Goal: Task Accomplishment & Management: Use online tool/utility

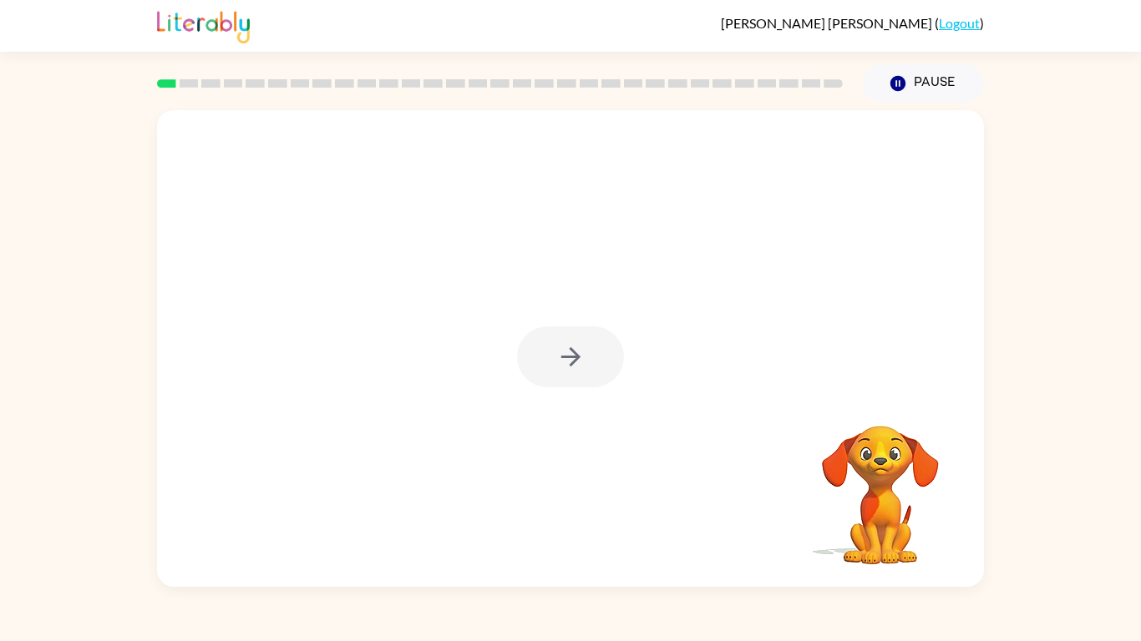
click at [548, 484] on div at bounding box center [570, 348] width 827 height 477
click at [605, 362] on button "button" at bounding box center [570, 357] width 107 height 61
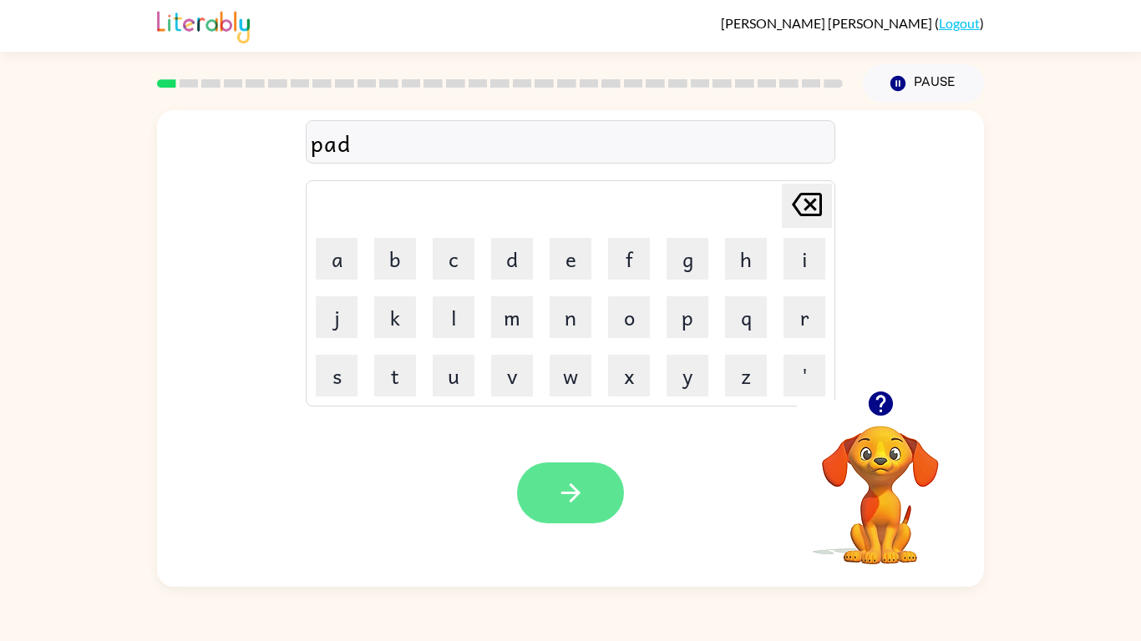
click at [585, 499] on icon "button" at bounding box center [570, 493] width 29 height 29
click at [579, 479] on icon "button" at bounding box center [570, 493] width 29 height 29
click at [595, 487] on button "button" at bounding box center [570, 493] width 107 height 61
click at [600, 499] on button "button" at bounding box center [570, 493] width 107 height 61
click at [580, 497] on icon "button" at bounding box center [570, 493] width 29 height 29
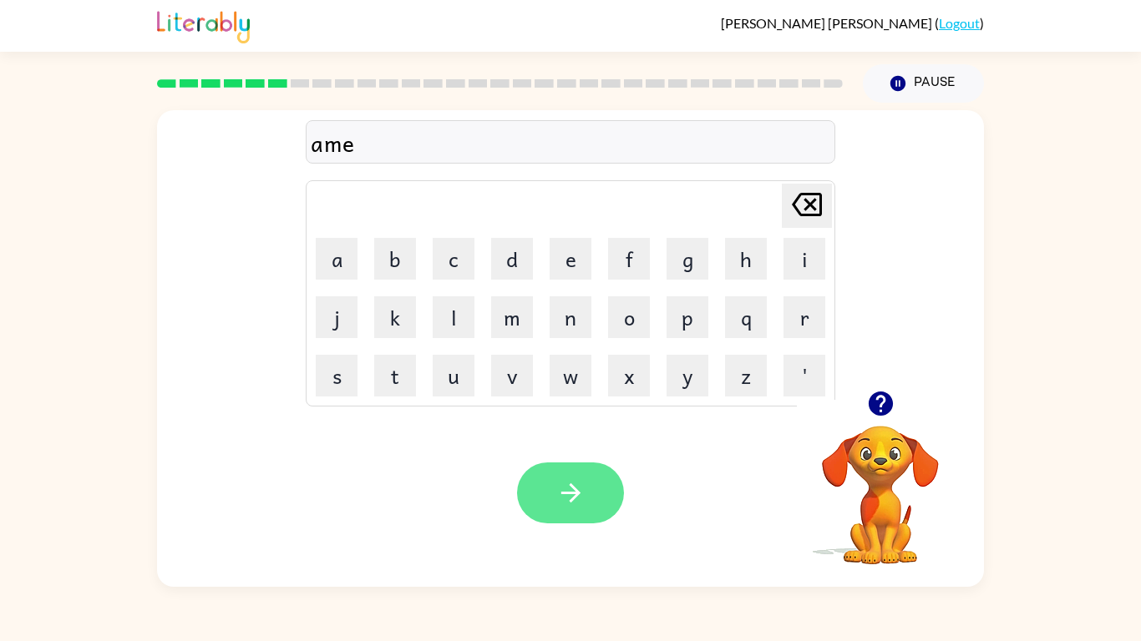
click at [585, 497] on button "button" at bounding box center [570, 493] width 107 height 61
click at [555, 479] on button "button" at bounding box center [570, 493] width 107 height 61
click at [541, 499] on button "button" at bounding box center [570, 493] width 107 height 61
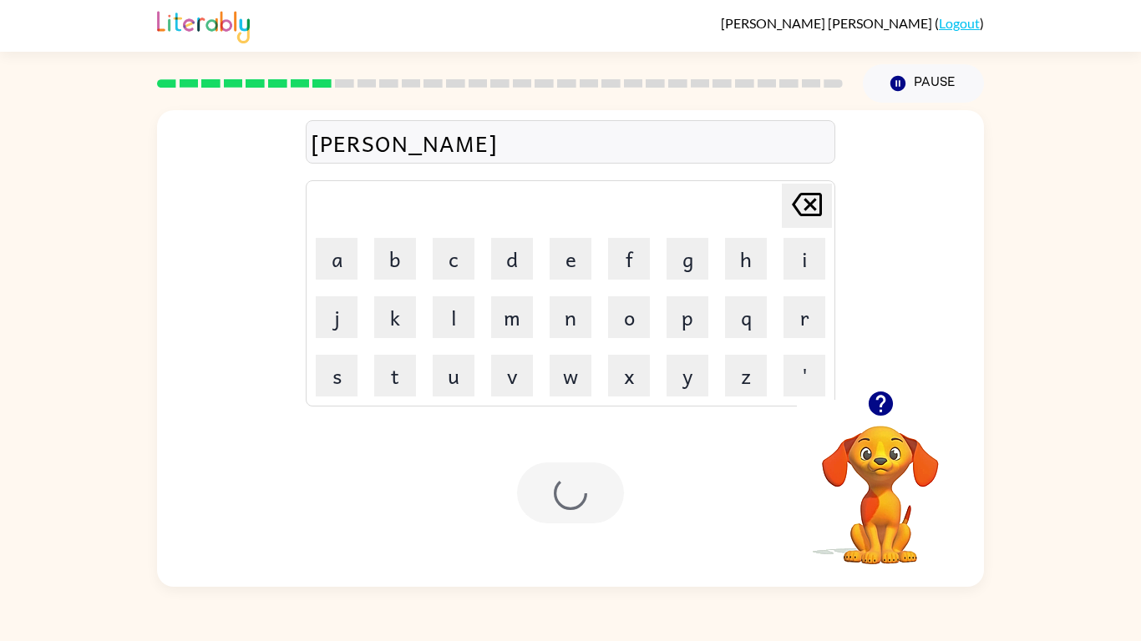
click at [566, 487] on div at bounding box center [570, 493] width 107 height 61
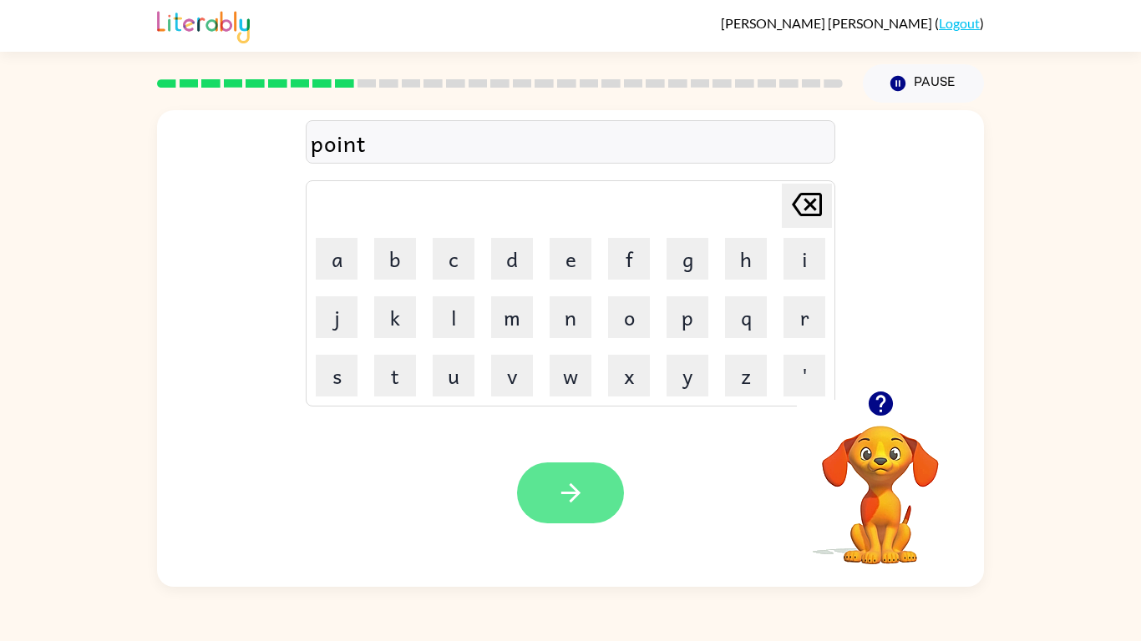
click at [593, 499] on button "button" at bounding box center [570, 493] width 107 height 61
click at [553, 483] on button "button" at bounding box center [570, 493] width 107 height 61
click at [564, 489] on icon "button" at bounding box center [570, 493] width 29 height 29
click at [580, 491] on icon "button" at bounding box center [570, 493] width 29 height 29
click at [596, 499] on button "button" at bounding box center [570, 493] width 107 height 61
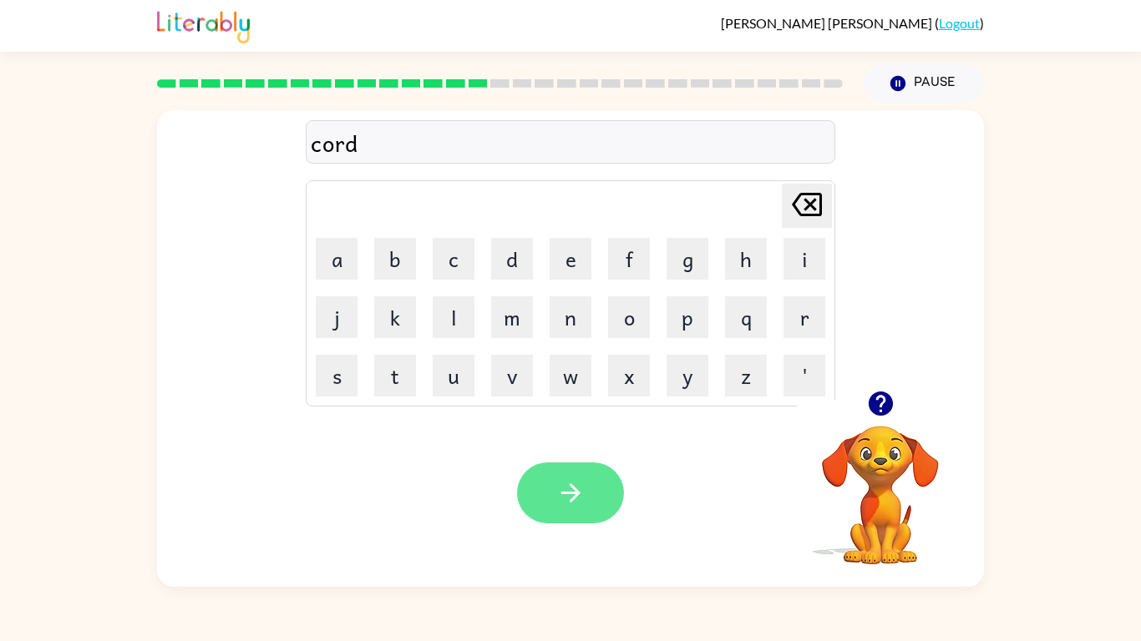
click at [587, 490] on button "button" at bounding box center [570, 493] width 107 height 61
click at [582, 499] on div at bounding box center [570, 493] width 107 height 61
click at [577, 486] on icon "button" at bounding box center [570, 493] width 29 height 29
click at [595, 499] on div at bounding box center [570, 493] width 107 height 61
click at [585, 499] on icon "button" at bounding box center [570, 493] width 29 height 29
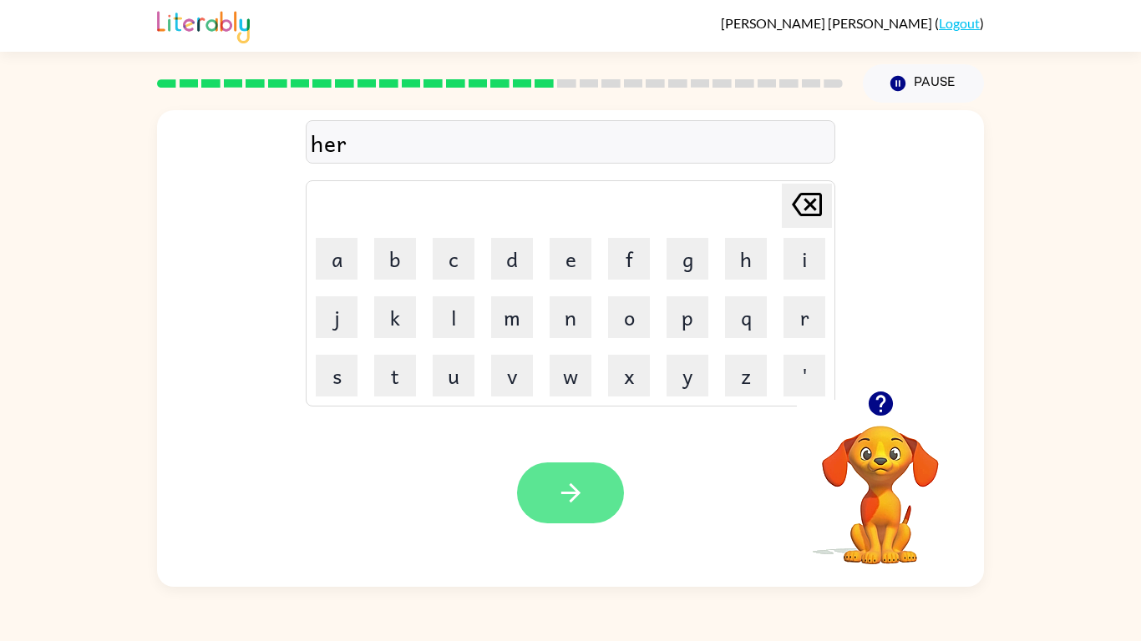
click at [593, 499] on button "button" at bounding box center [570, 493] width 107 height 61
click at [592, 496] on button "button" at bounding box center [570, 493] width 107 height 61
click at [590, 499] on button "button" at bounding box center [570, 493] width 107 height 61
click at [586, 499] on div at bounding box center [570, 493] width 107 height 61
click at [595, 499] on button "button" at bounding box center [570, 493] width 107 height 61
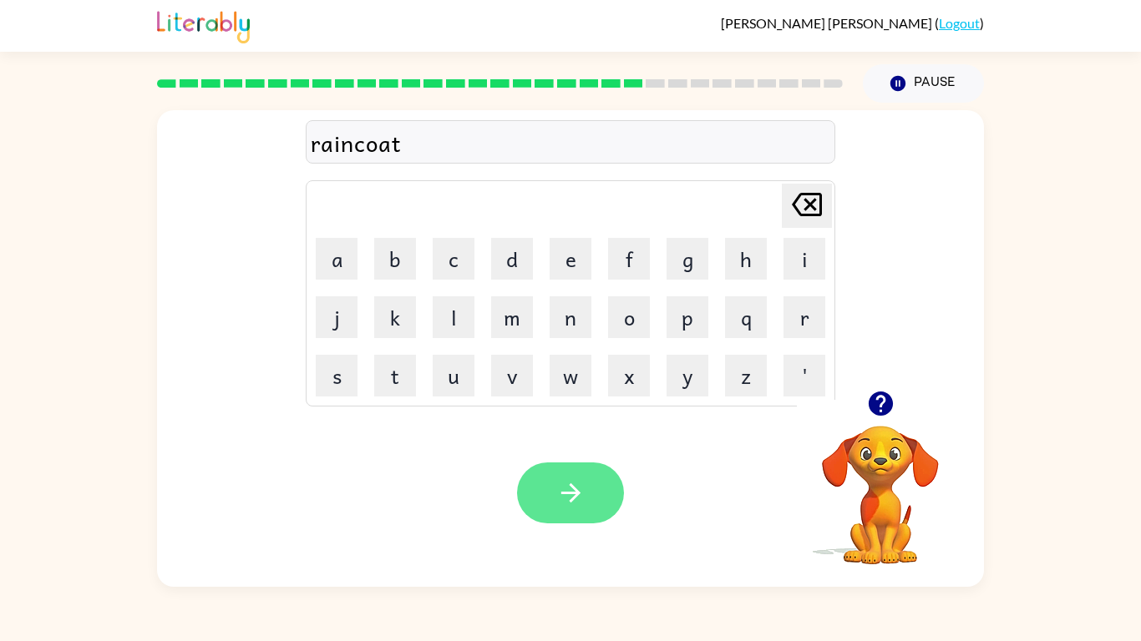
click at [550, 473] on button "button" at bounding box center [570, 493] width 107 height 61
click at [611, 486] on button "button" at bounding box center [570, 493] width 107 height 61
click at [580, 483] on icon "button" at bounding box center [570, 493] width 29 height 29
click at [611, 471] on button "button" at bounding box center [570, 493] width 107 height 61
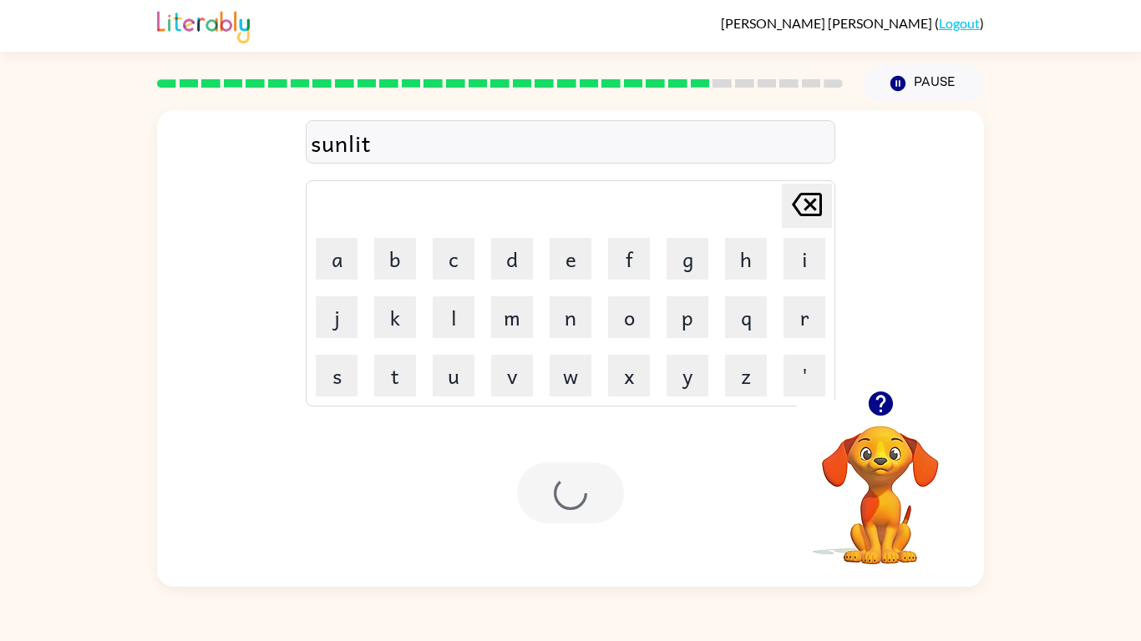
click at [575, 499] on div at bounding box center [570, 493] width 107 height 61
click at [575, 495] on icon "button" at bounding box center [570, 493] width 29 height 29
click at [596, 485] on div at bounding box center [570, 493] width 107 height 61
click at [580, 497] on icon "button" at bounding box center [570, 493] width 29 height 29
click at [567, 479] on icon "button" at bounding box center [570, 493] width 29 height 29
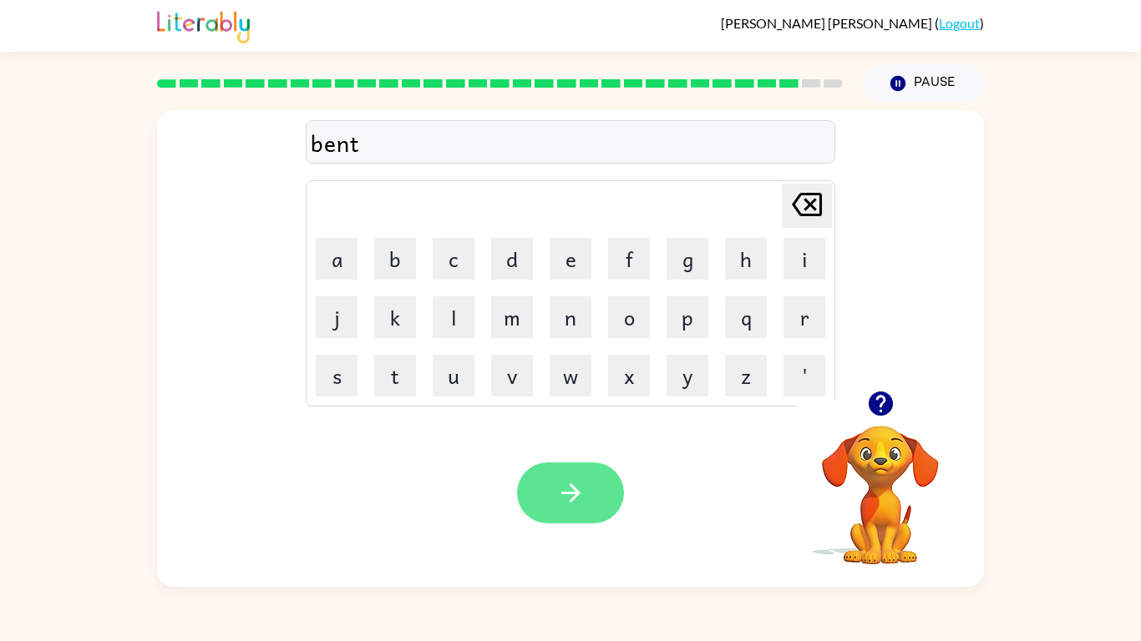
click at [589, 483] on button "button" at bounding box center [570, 493] width 107 height 61
click at [586, 494] on button "button" at bounding box center [570, 493] width 107 height 61
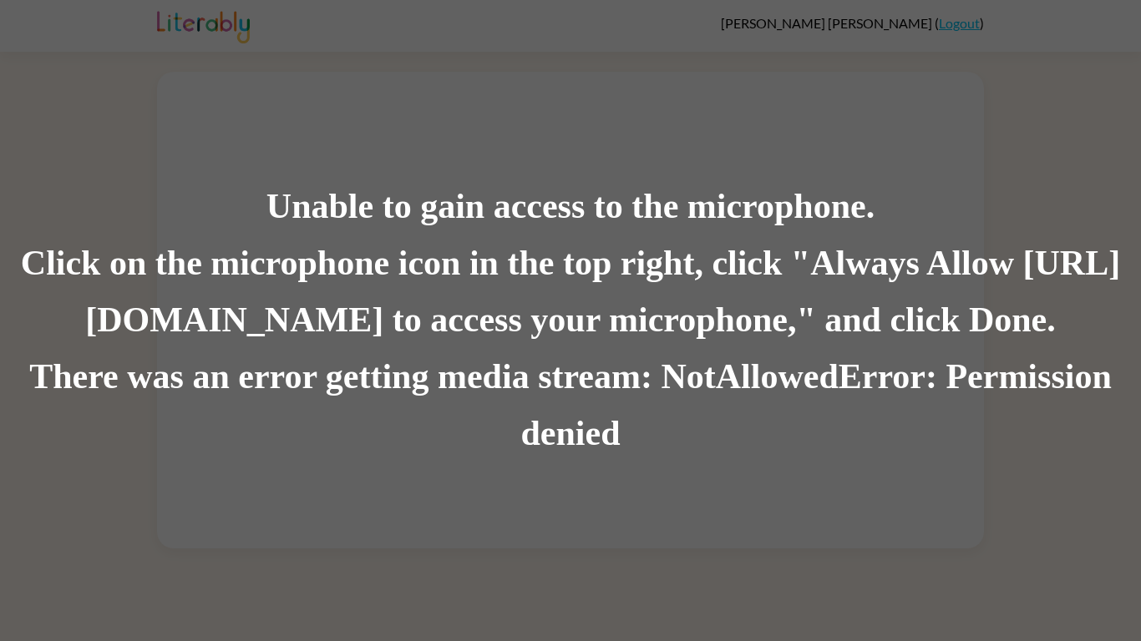
click at [696, 345] on div "Click on the microphone icon in the top right, click "Always Allow [URL][DOMAIN…" at bounding box center [570, 293] width 1141 height 114
click at [782, 323] on div "Click on the microphone icon in the top right, click "Always Allow [URL][DOMAIN…" at bounding box center [570, 293] width 1141 height 114
click at [676, 393] on div "There was an error getting media stream: NotAllowedError: Permission denied" at bounding box center [570, 406] width 1141 height 114
click at [708, 407] on div "There was an error getting media stream: NotAllowedError: Permission denied" at bounding box center [570, 406] width 1141 height 114
click at [600, 427] on div "There was an error getting media stream: NotAllowedError: Permission denied" at bounding box center [570, 406] width 1141 height 114
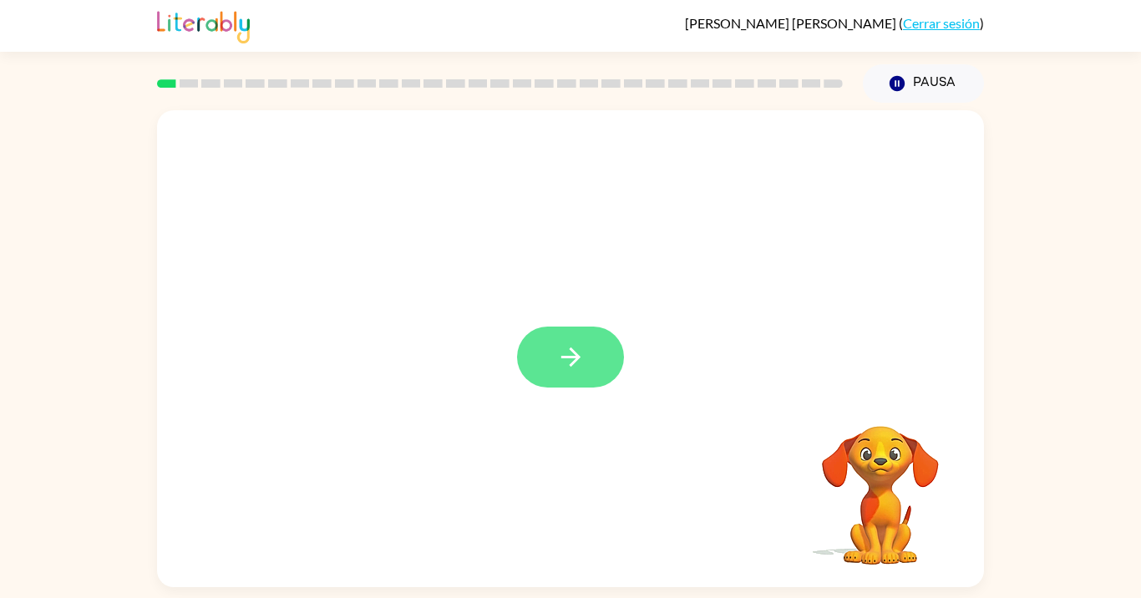
click at [597, 351] on button "button" at bounding box center [570, 357] width 107 height 61
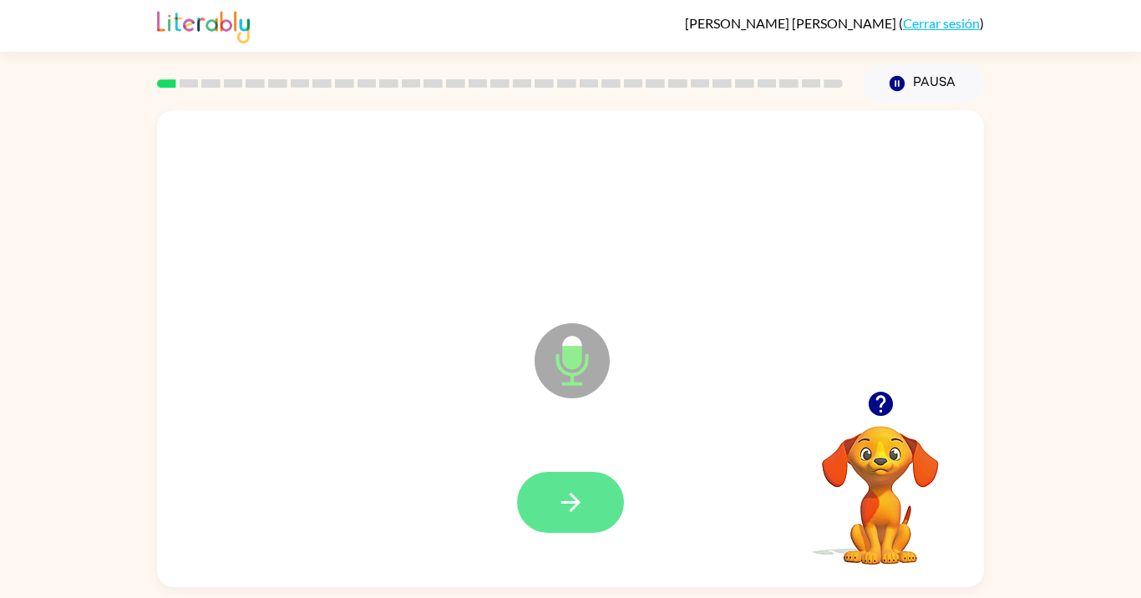
click at [592, 505] on button "button" at bounding box center [570, 502] width 107 height 61
click at [588, 503] on button "button" at bounding box center [570, 502] width 107 height 61
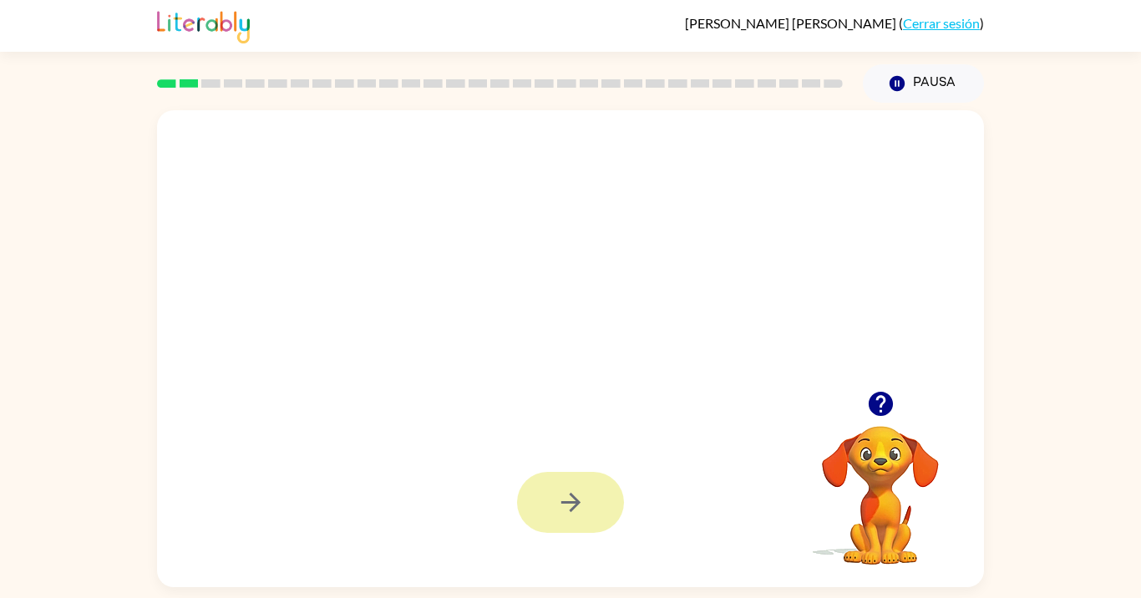
click at [578, 529] on button "button" at bounding box center [570, 502] width 107 height 61
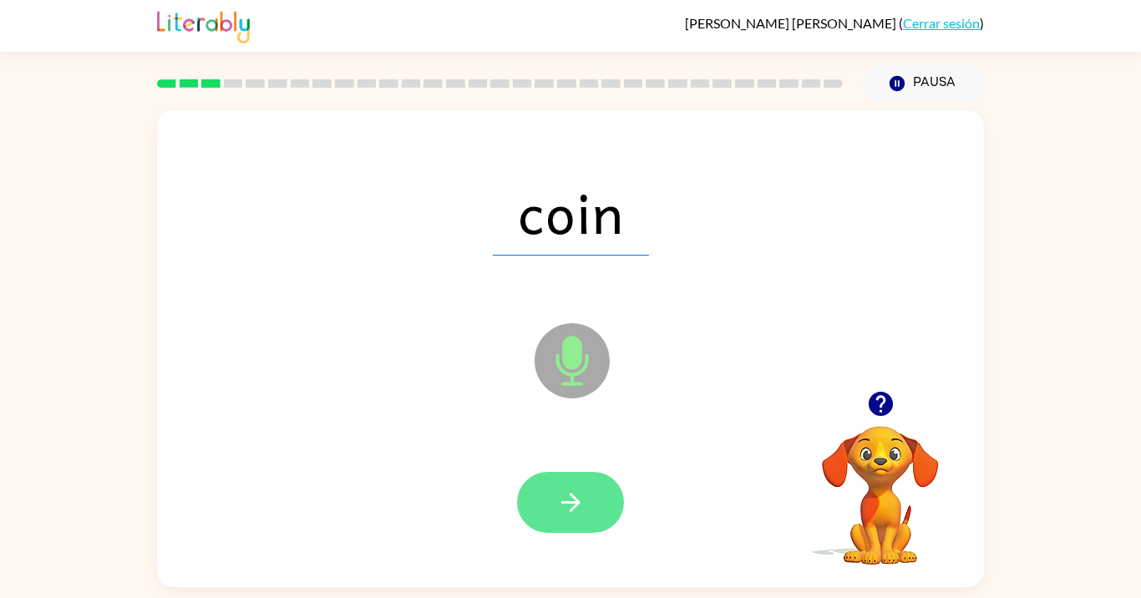
click at [590, 514] on button "button" at bounding box center [570, 502] width 107 height 61
click at [594, 529] on button "button" at bounding box center [570, 502] width 107 height 61
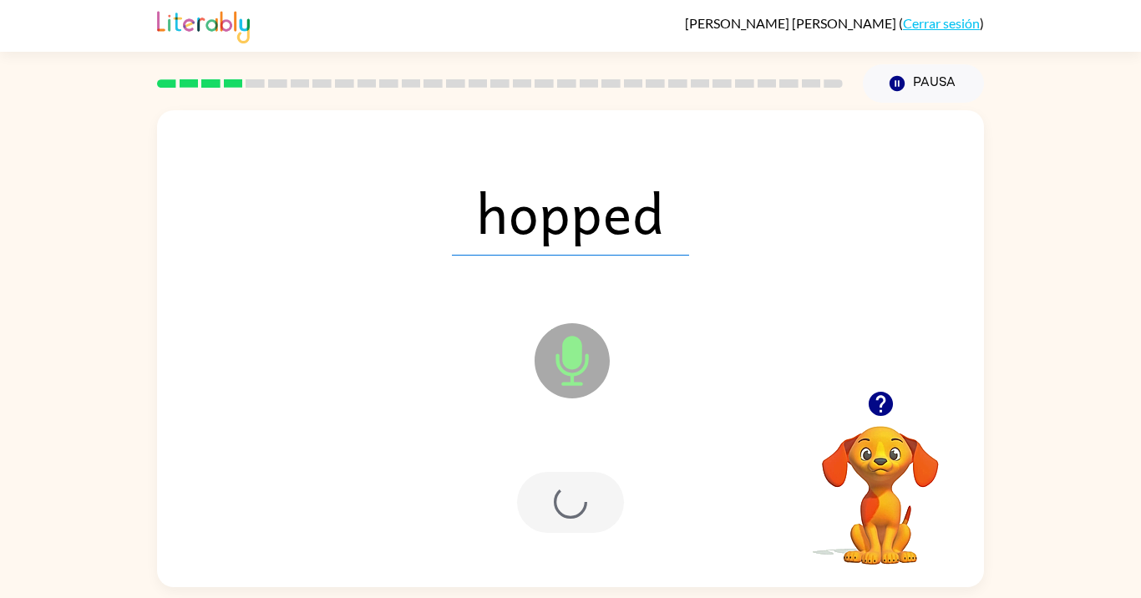
click at [585, 519] on div at bounding box center [570, 502] width 107 height 61
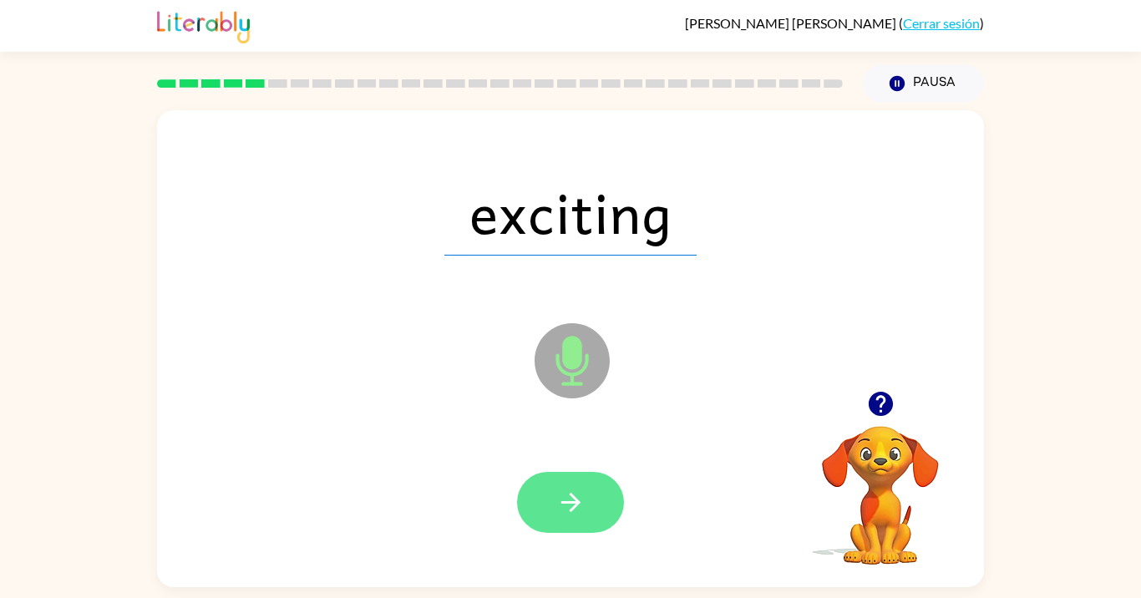
click at [589, 498] on button "button" at bounding box center [570, 502] width 107 height 61
click at [588, 500] on button "button" at bounding box center [570, 502] width 107 height 61
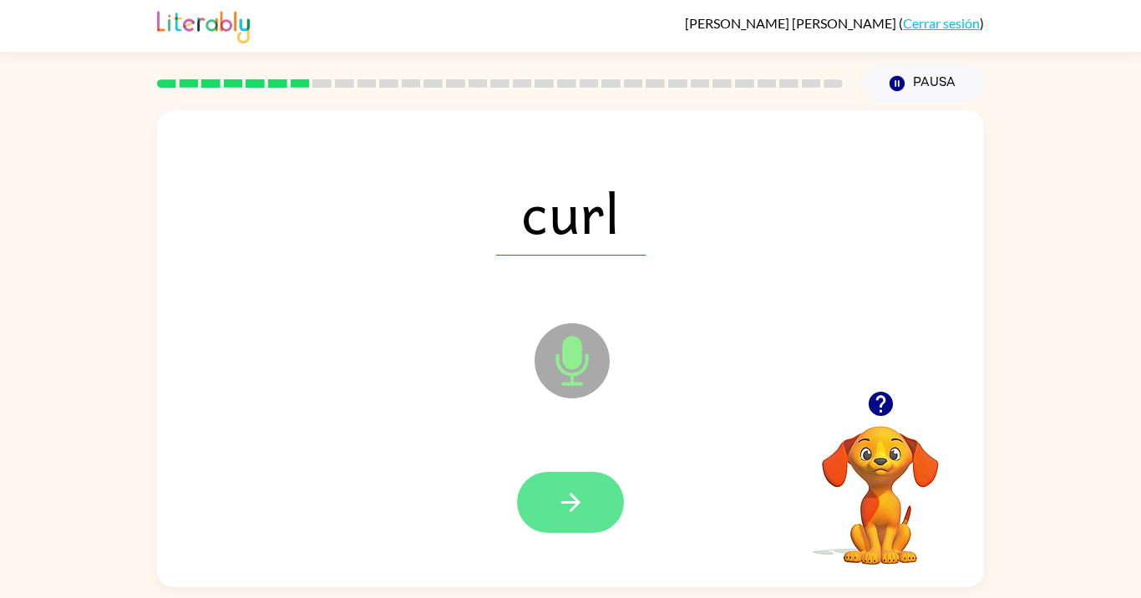
click at [591, 504] on button "button" at bounding box center [570, 502] width 107 height 61
click at [601, 509] on button "button" at bounding box center [570, 502] width 107 height 61
click at [574, 507] on icon "button" at bounding box center [569, 502] width 19 height 19
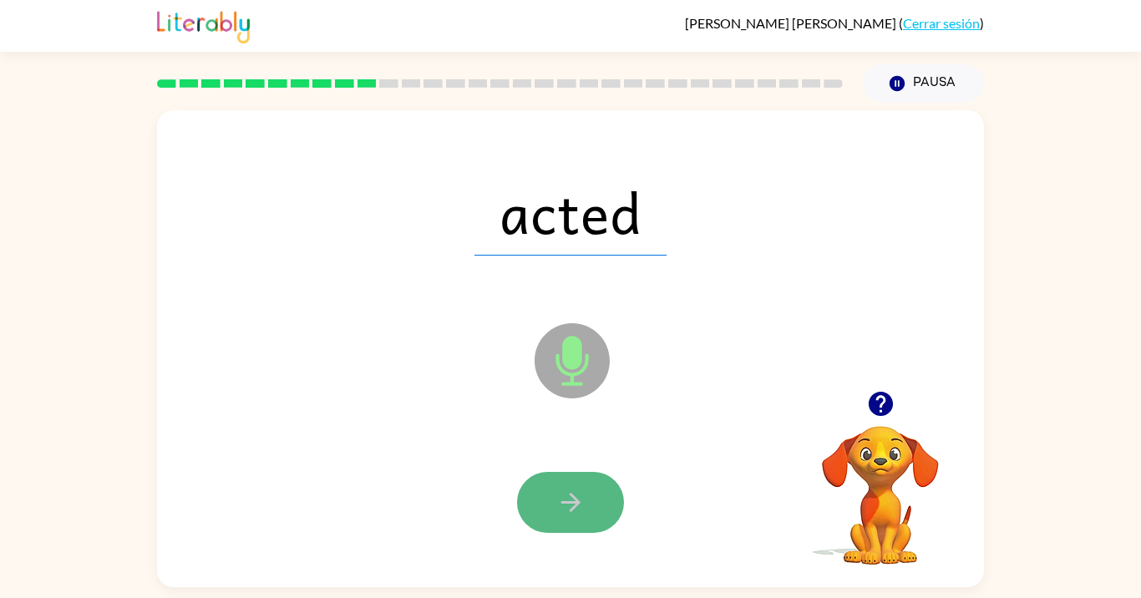
click at [600, 519] on button "button" at bounding box center [570, 502] width 107 height 61
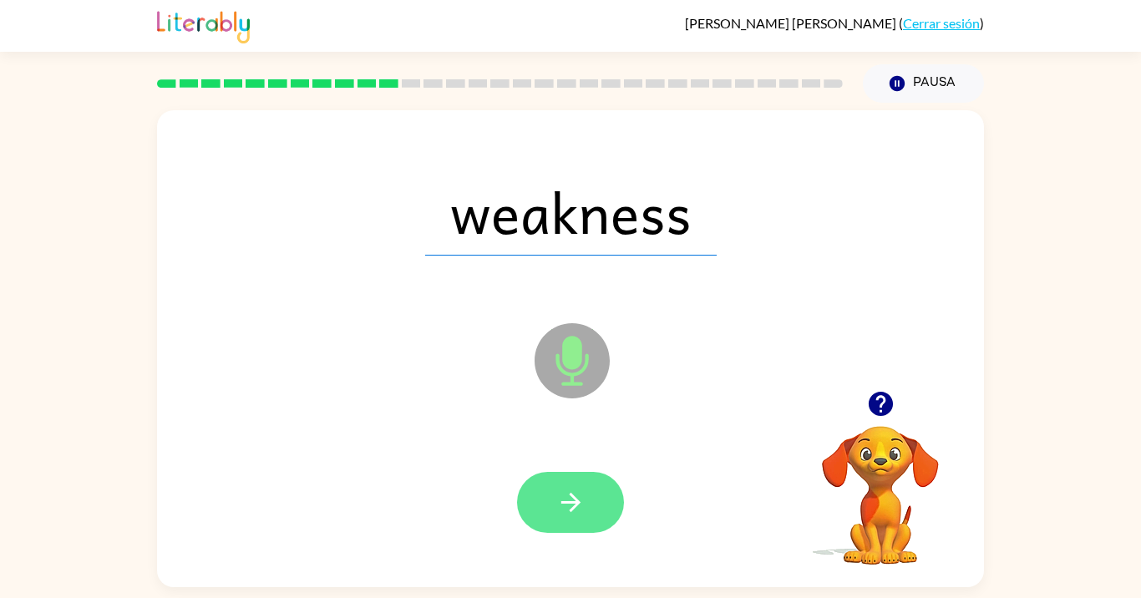
click at [582, 499] on icon "button" at bounding box center [570, 502] width 29 height 29
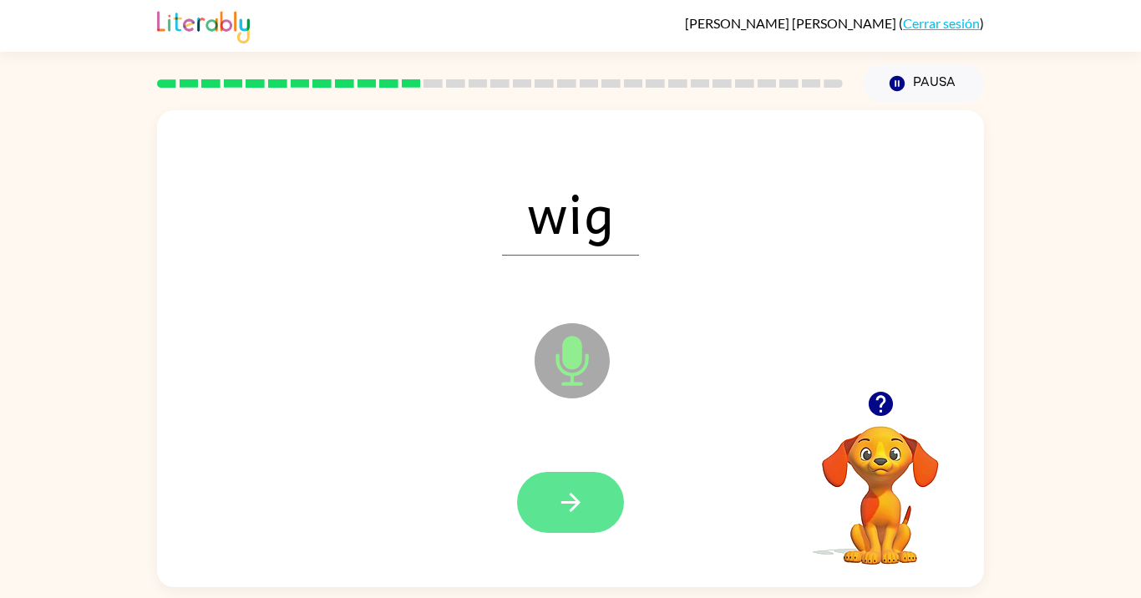
click at [590, 519] on button "button" at bounding box center [570, 502] width 107 height 61
click at [605, 519] on button "button" at bounding box center [570, 502] width 107 height 61
click at [599, 508] on button "button" at bounding box center [570, 502] width 107 height 61
click at [596, 509] on button "button" at bounding box center [570, 502] width 107 height 61
click at [590, 514] on button "button" at bounding box center [570, 502] width 107 height 61
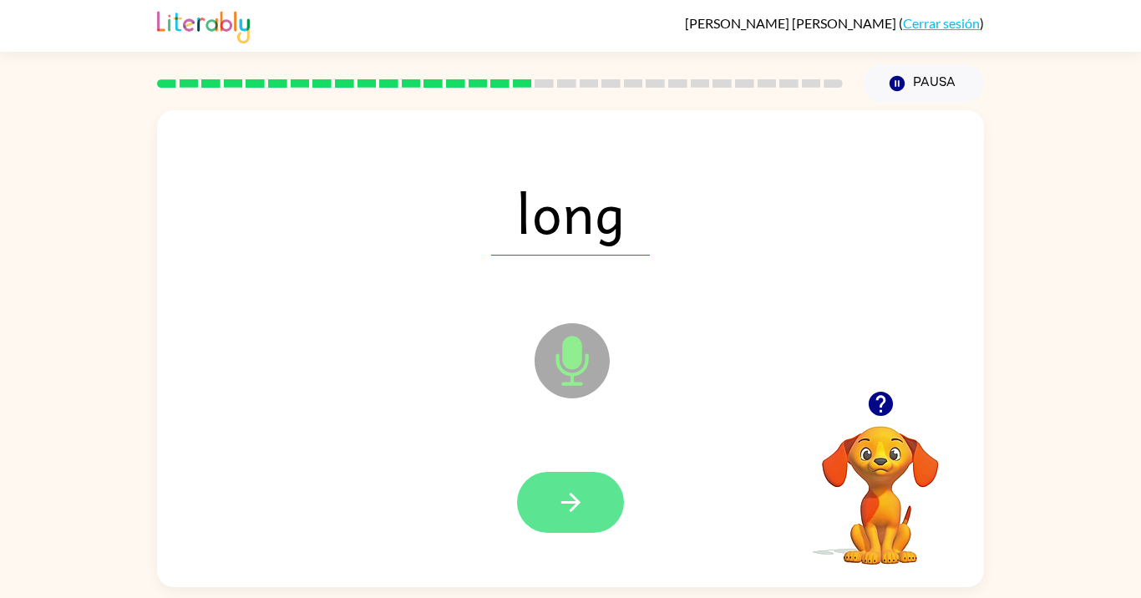
click at [582, 497] on icon "button" at bounding box center [570, 502] width 29 height 29
click at [587, 505] on button "button" at bounding box center [570, 502] width 107 height 61
click at [595, 499] on button "button" at bounding box center [570, 502] width 107 height 61
click at [581, 498] on icon "button" at bounding box center [570, 502] width 29 height 29
click at [595, 509] on button "button" at bounding box center [570, 502] width 107 height 61
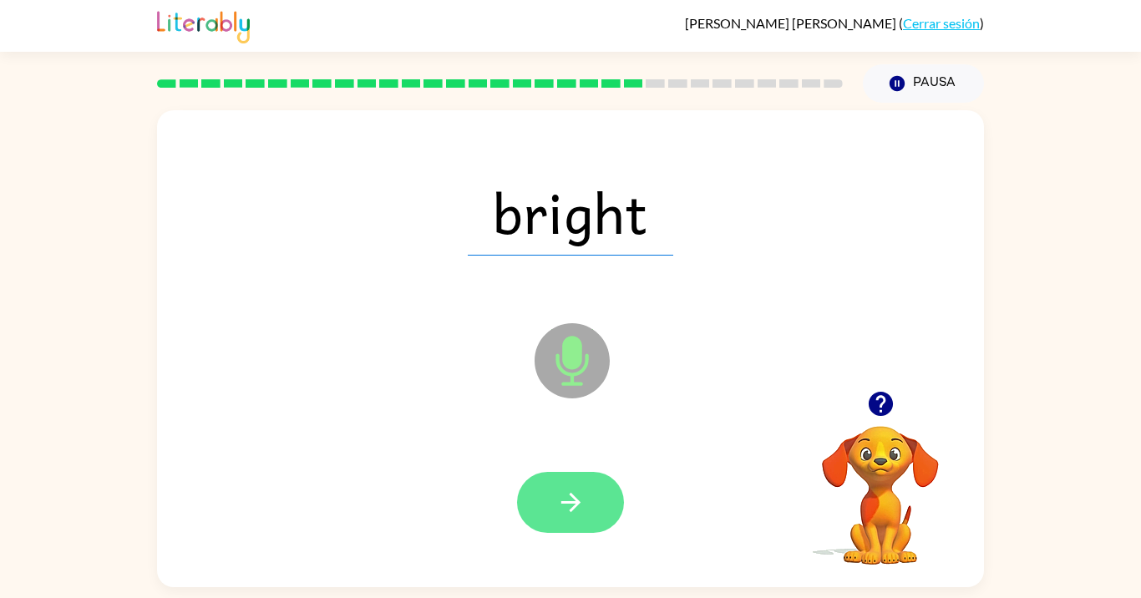
click at [583, 519] on button "button" at bounding box center [570, 502] width 107 height 61
click at [588, 509] on button "button" at bounding box center [570, 502] width 107 height 61
click at [600, 513] on button "button" at bounding box center [570, 502] width 107 height 61
click at [595, 512] on button "button" at bounding box center [570, 502] width 107 height 61
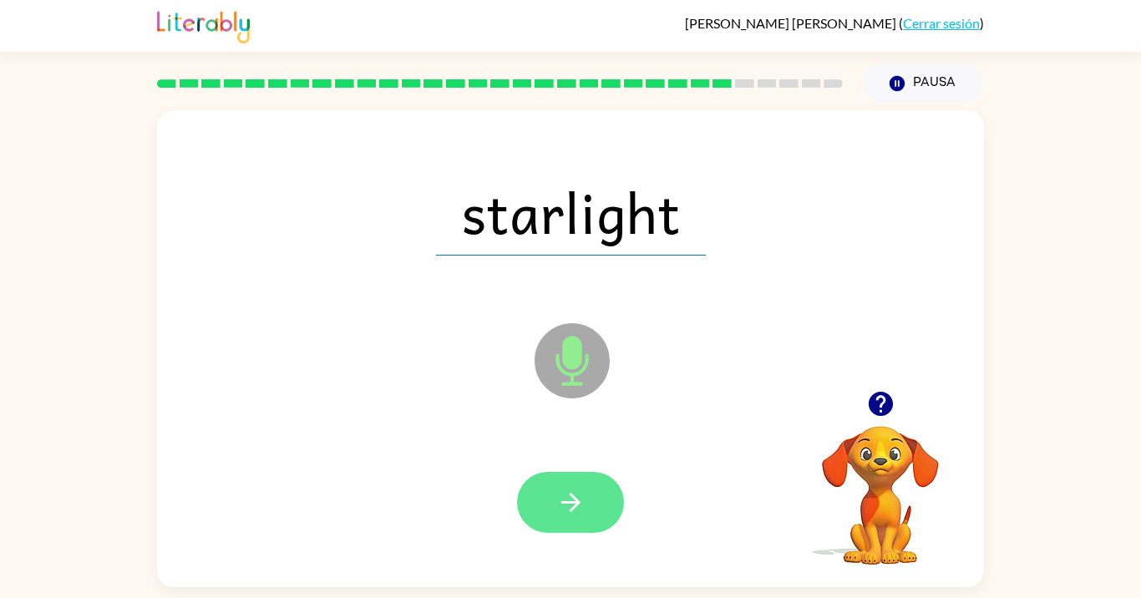
click at [602, 518] on button "button" at bounding box center [570, 502] width 107 height 61
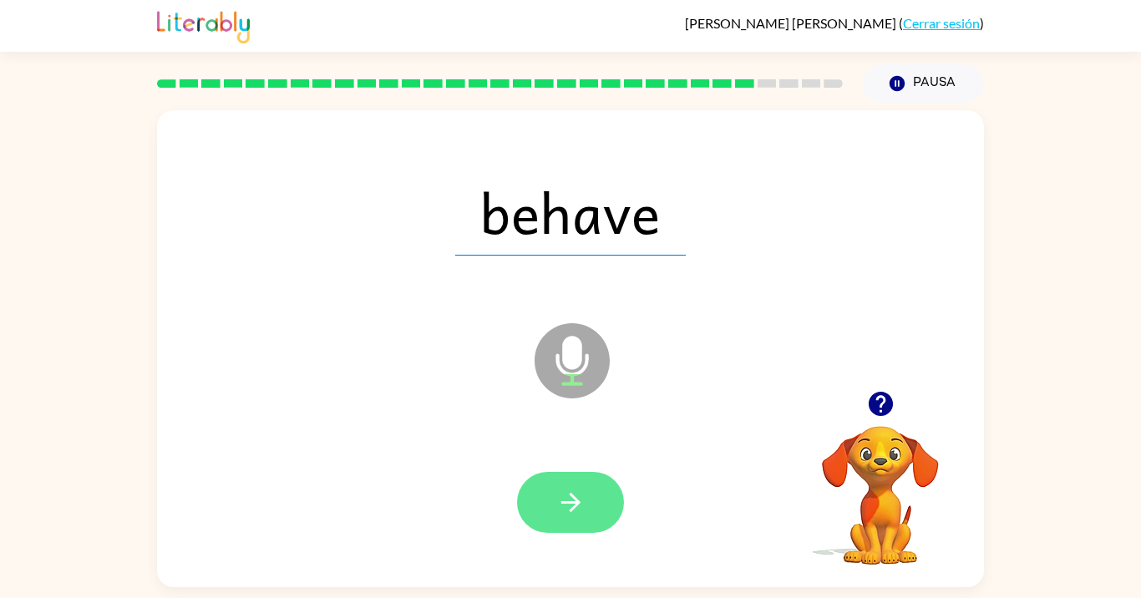
click at [586, 498] on button "button" at bounding box center [570, 502] width 107 height 61
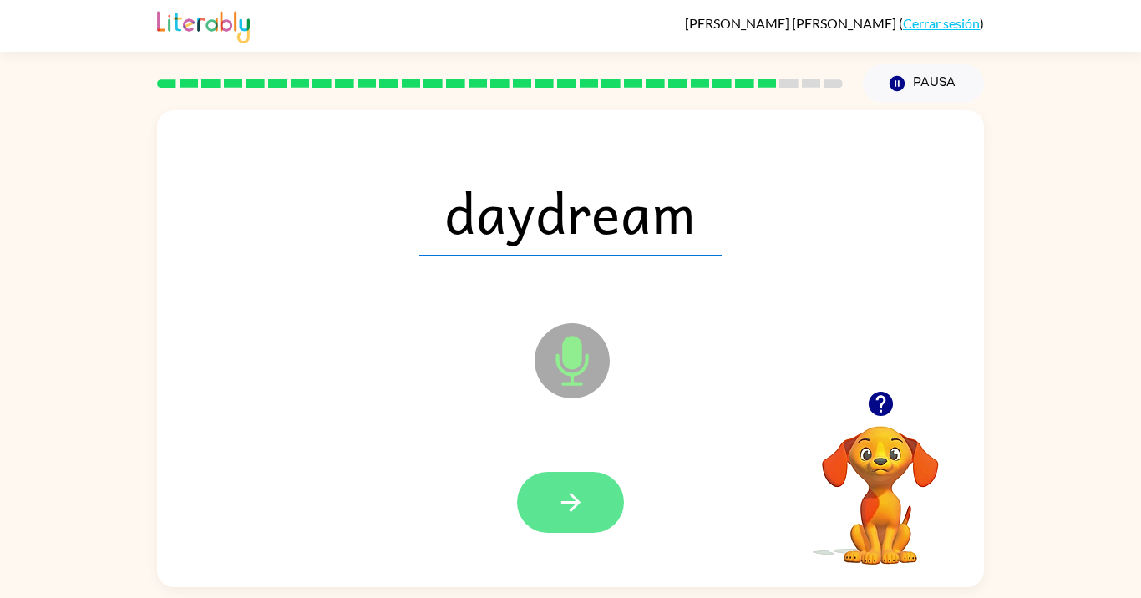
click at [591, 498] on button "button" at bounding box center [570, 502] width 107 height 61
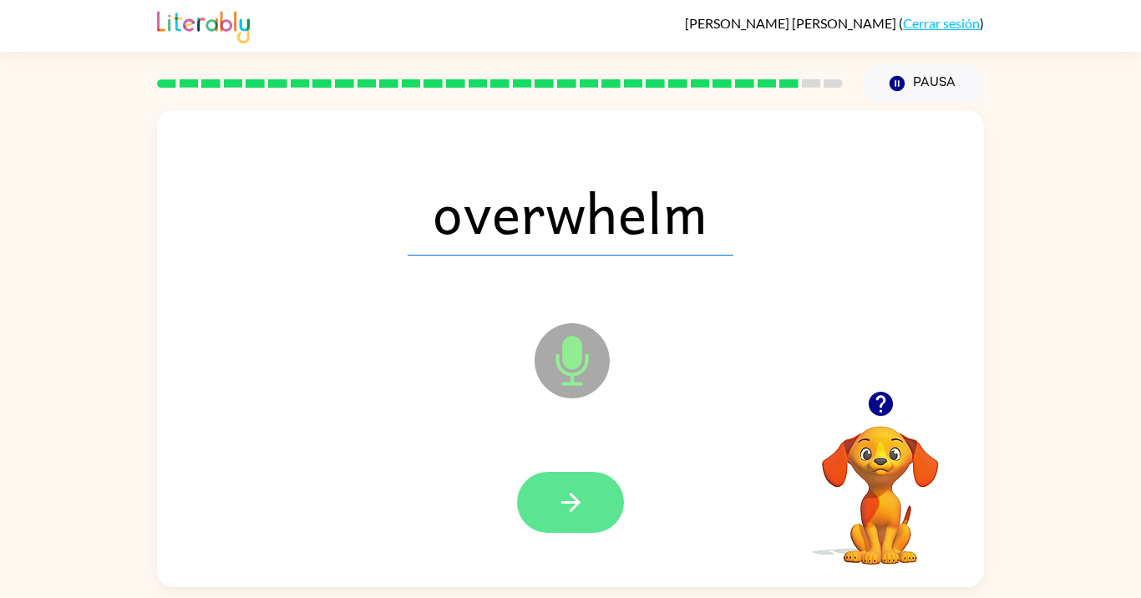
click at [595, 503] on button "button" at bounding box center [570, 502] width 107 height 61
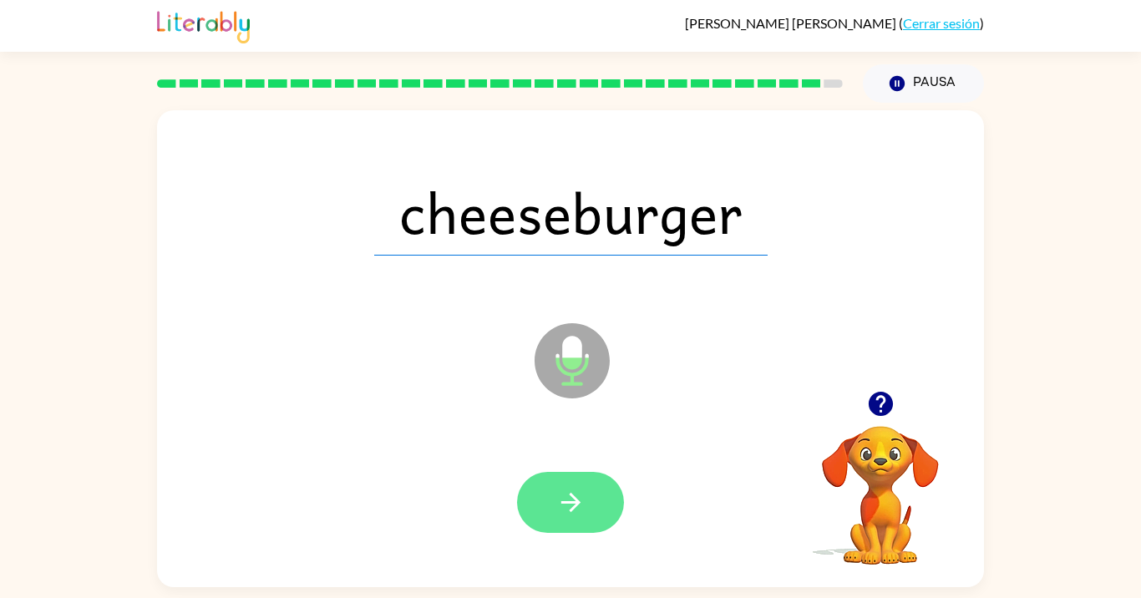
click at [601, 504] on button "button" at bounding box center [570, 502] width 107 height 61
